Goal: Find contact information: Find contact information

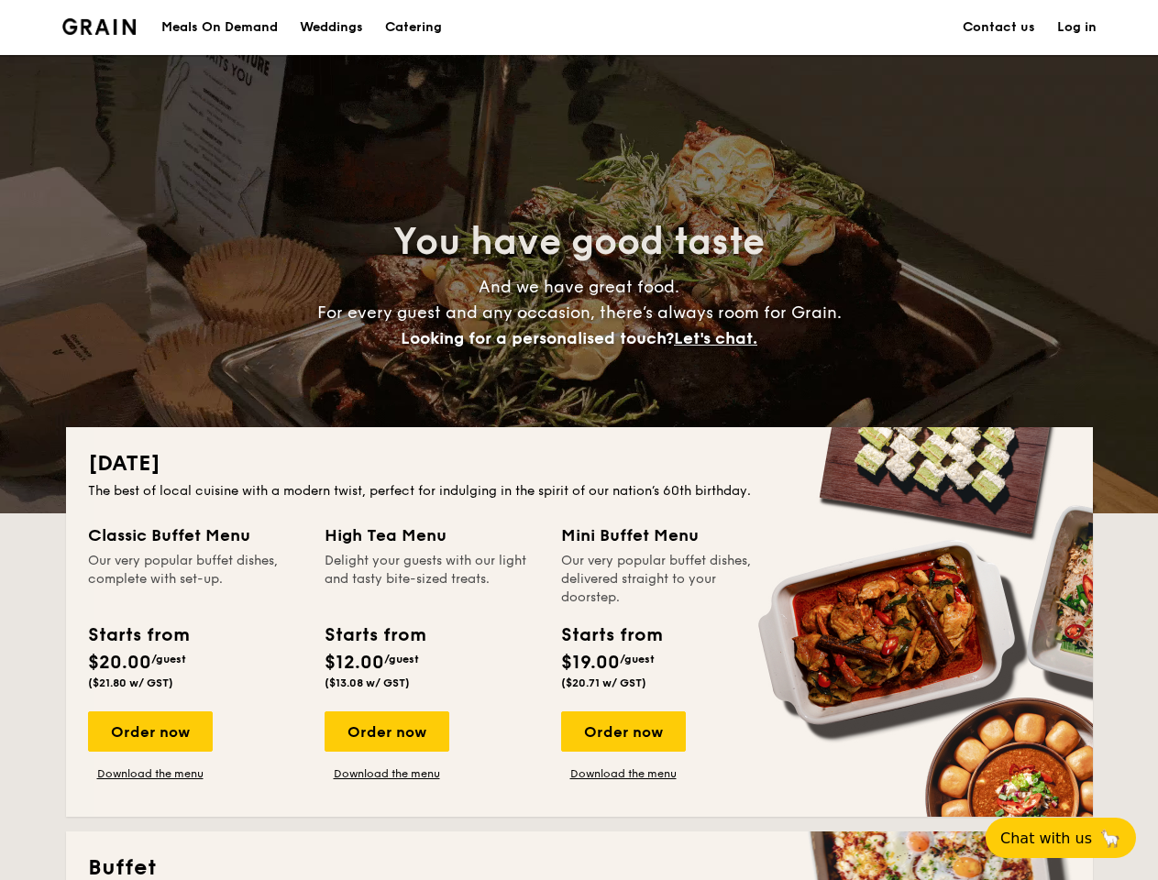
click at [579, 440] on div "[DATE] The best of local cuisine with a modern twist, perfect for indulging in …" at bounding box center [579, 622] width 1027 height 390
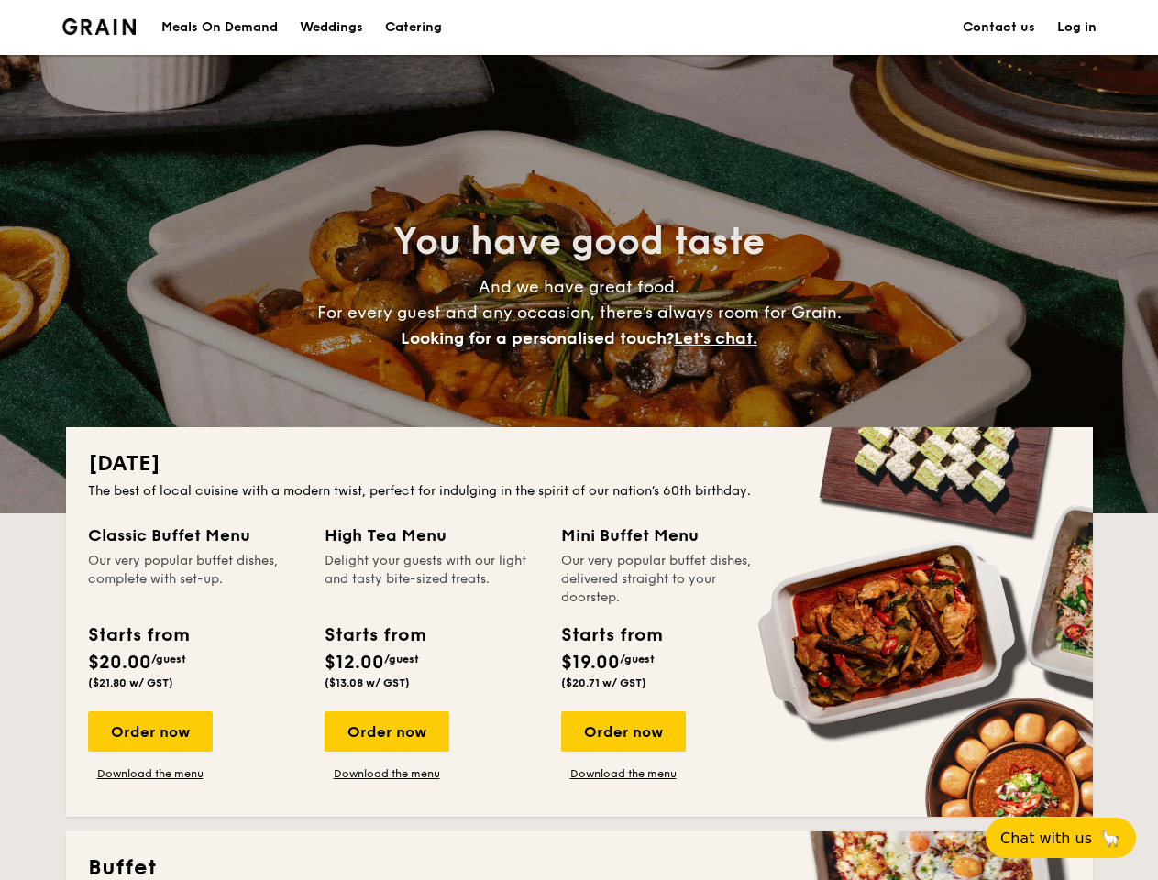
click at [1077, 28] on link "Log in" at bounding box center [1076, 27] width 39 height 55
click at [721, 338] on span "Let's chat." at bounding box center [715, 338] width 83 height 20
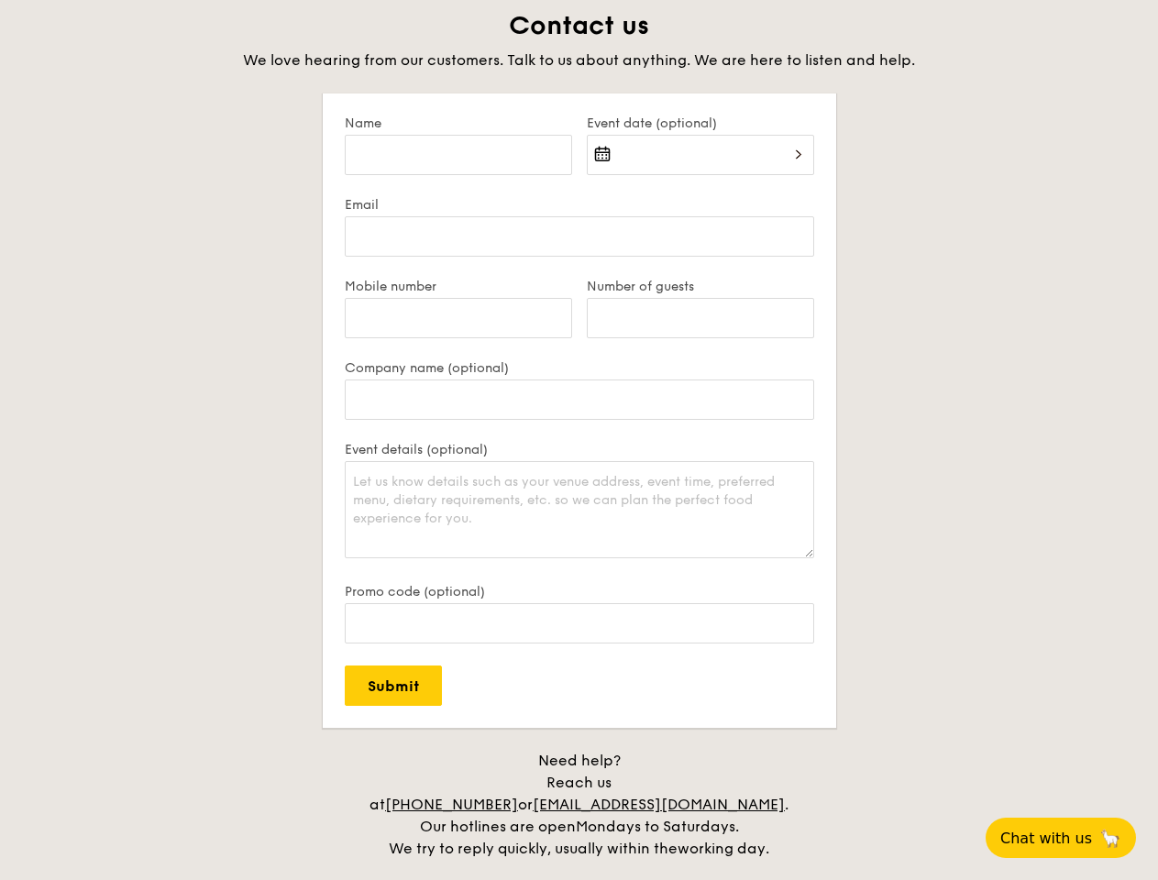
click at [1071, 838] on span "Chat with us" at bounding box center [1046, 838] width 92 height 17
